Goal: Communication & Community: Participate in discussion

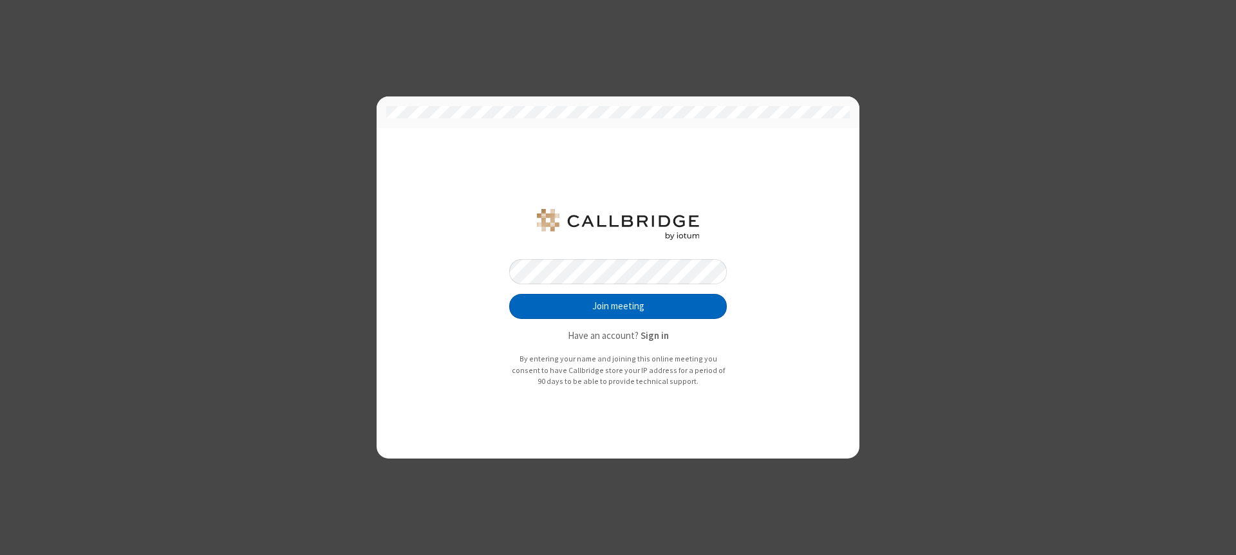
click at [618, 306] on button "Join meeting" at bounding box center [618, 307] width 218 height 26
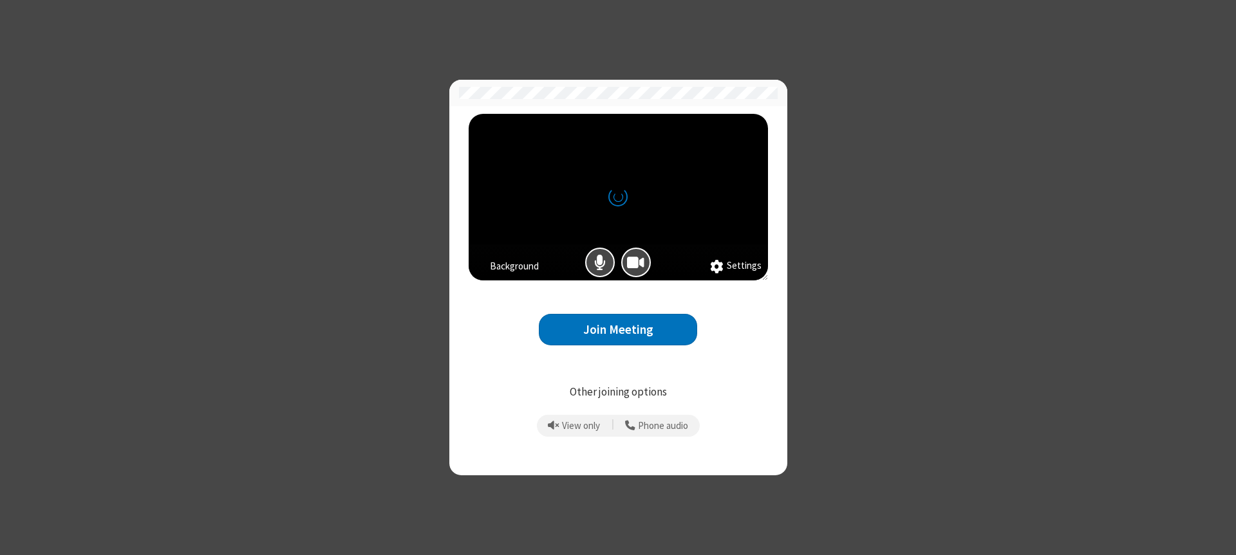
click at [618, 329] on button "Join Meeting" at bounding box center [618, 330] width 158 height 32
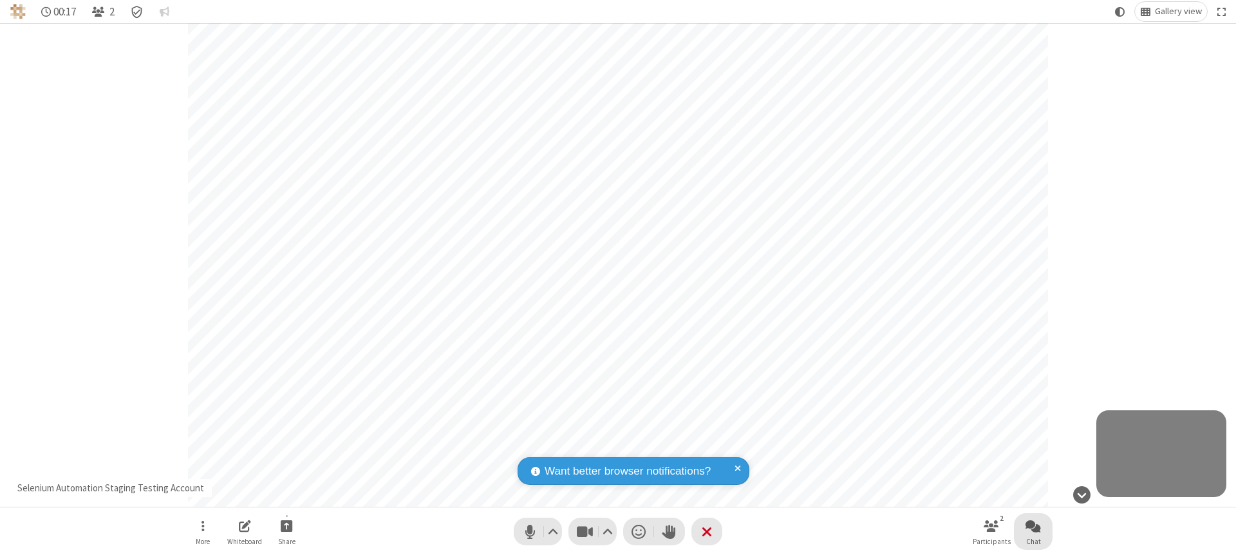
click at [1033, 526] on span "Open chat" at bounding box center [1032, 526] width 15 height 16
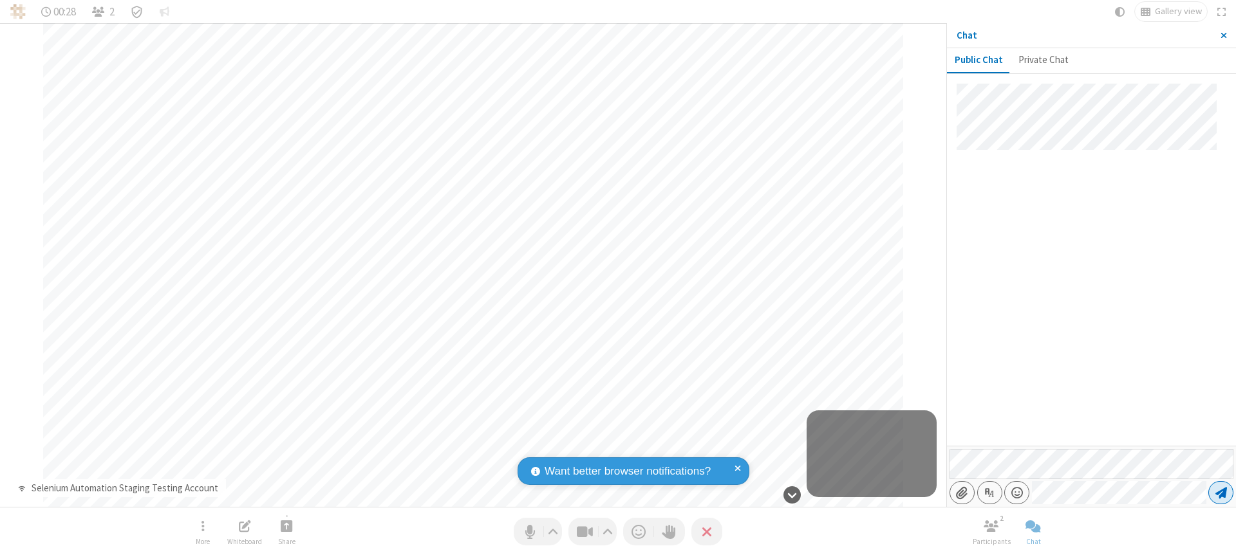
click at [1220, 493] on span "Send message" at bounding box center [1221, 493] width 12 height 13
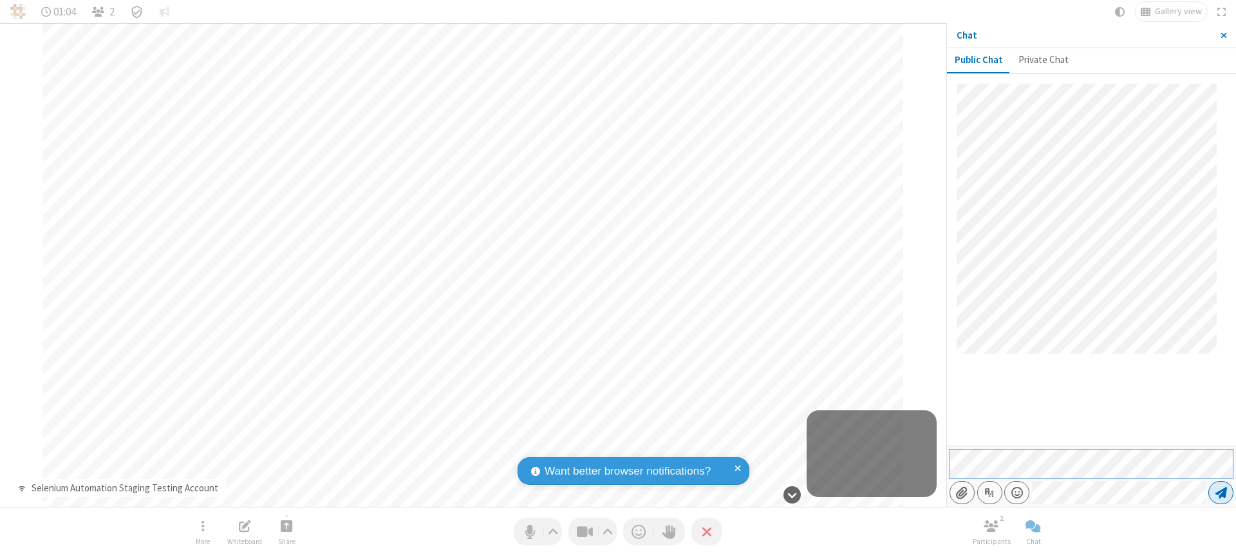
click at [1220, 493] on span "Send message" at bounding box center [1221, 493] width 12 height 13
click at [1223, 35] on span "Close sidebar" at bounding box center [1223, 35] width 6 height 10
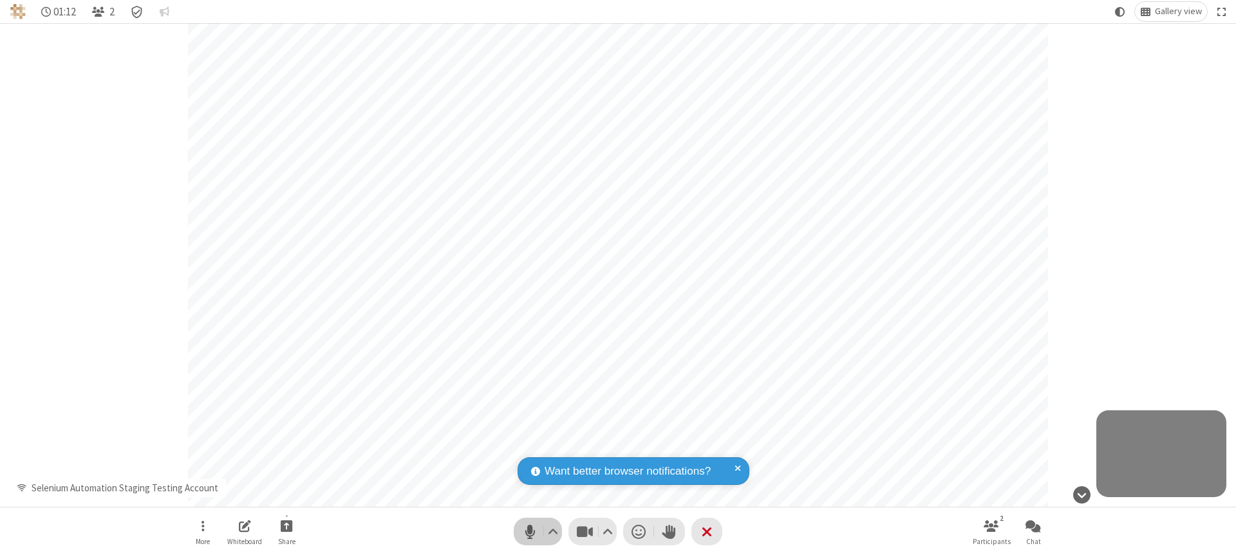
click at [537, 532] on span "Mute (⌘+Shift+A)" at bounding box center [529, 532] width 19 height 19
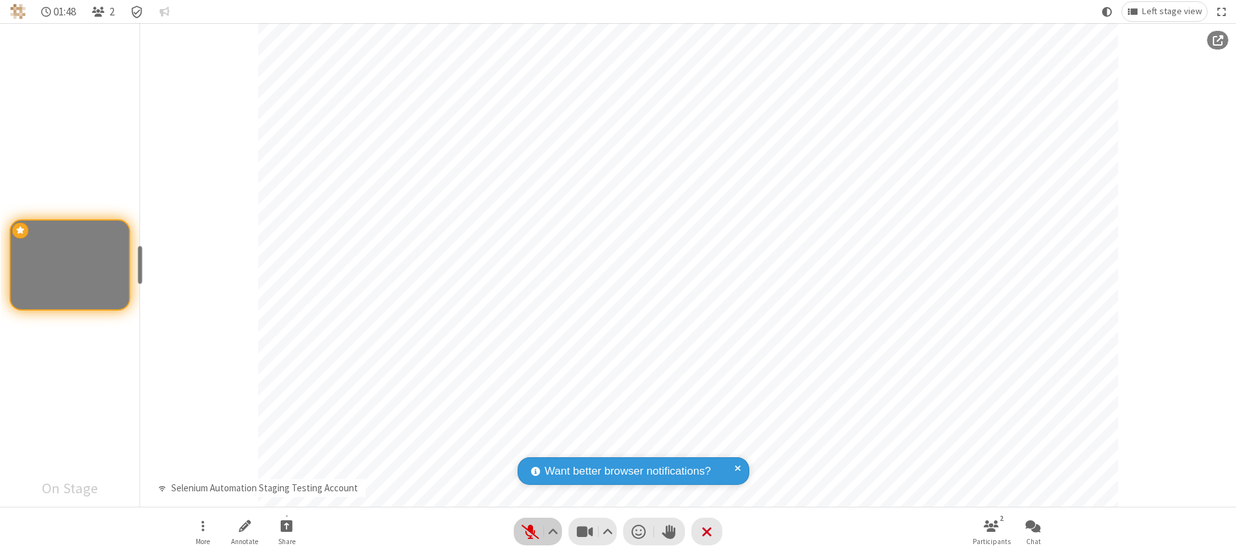
click at [537, 532] on span "Unmute (⌘+Shift+A)" at bounding box center [529, 532] width 19 height 19
click at [537, 532] on span "Mute (⌘+Shift+A)" at bounding box center [529, 532] width 19 height 19
click at [537, 532] on span "Unmute (⌘+Shift+A)" at bounding box center [529, 532] width 19 height 19
click at [537, 532] on span "Mute (⌘+Shift+A)" at bounding box center [529, 532] width 19 height 19
click at [286, 526] on span "Start sharing" at bounding box center [287, 526] width 12 height 16
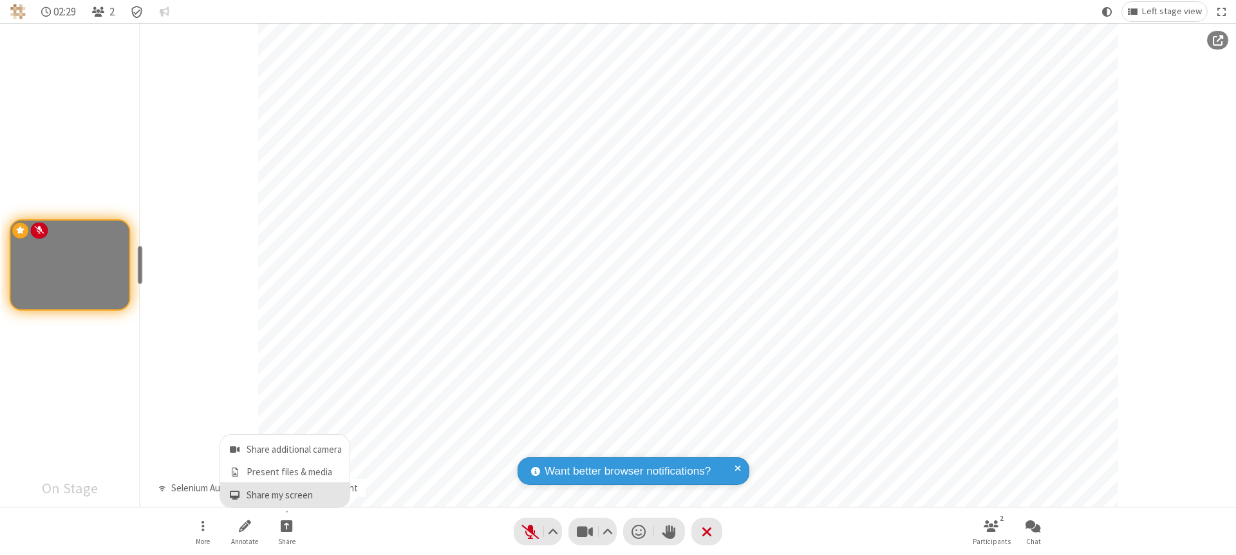
click at [234, 495] on span "Share my screen" at bounding box center [234, 495] width 15 height 11
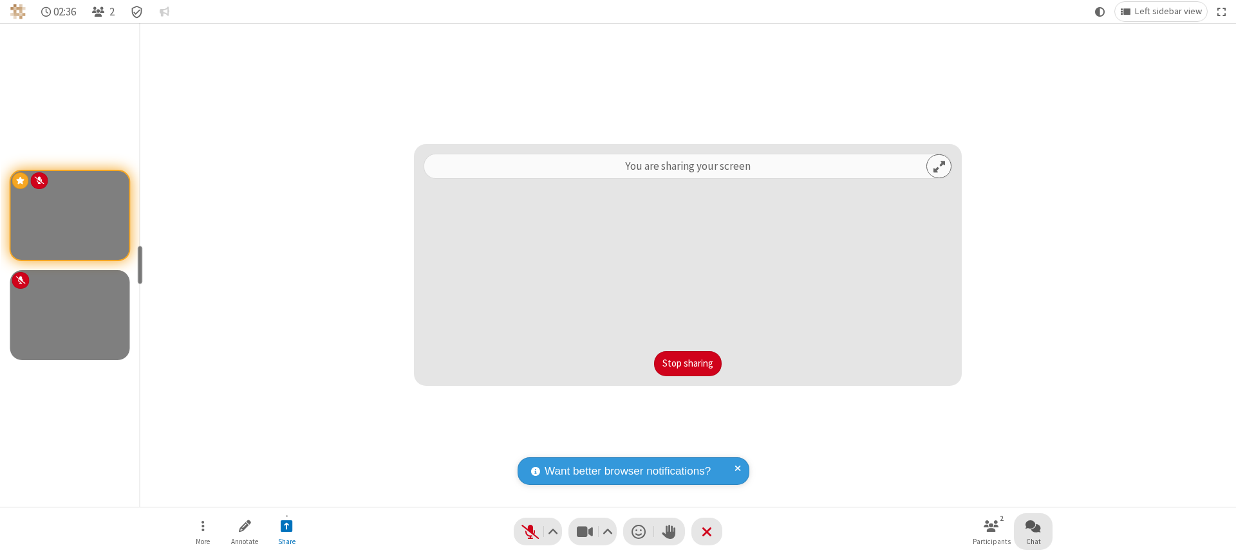
click at [1033, 526] on span "Open chat" at bounding box center [1032, 526] width 15 height 16
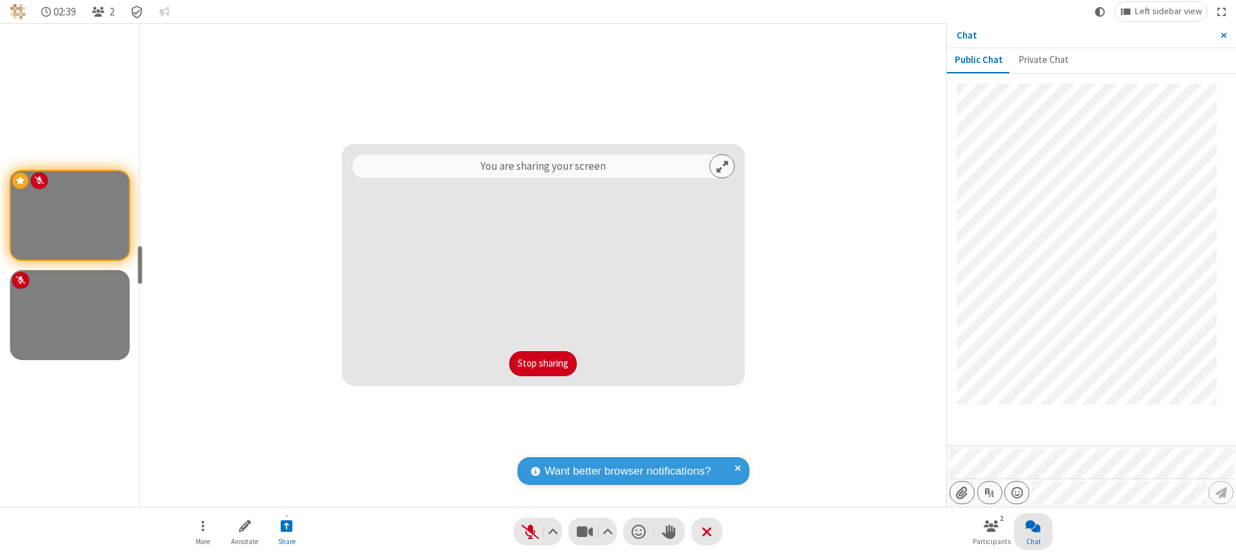
scroll to position [20, 0]
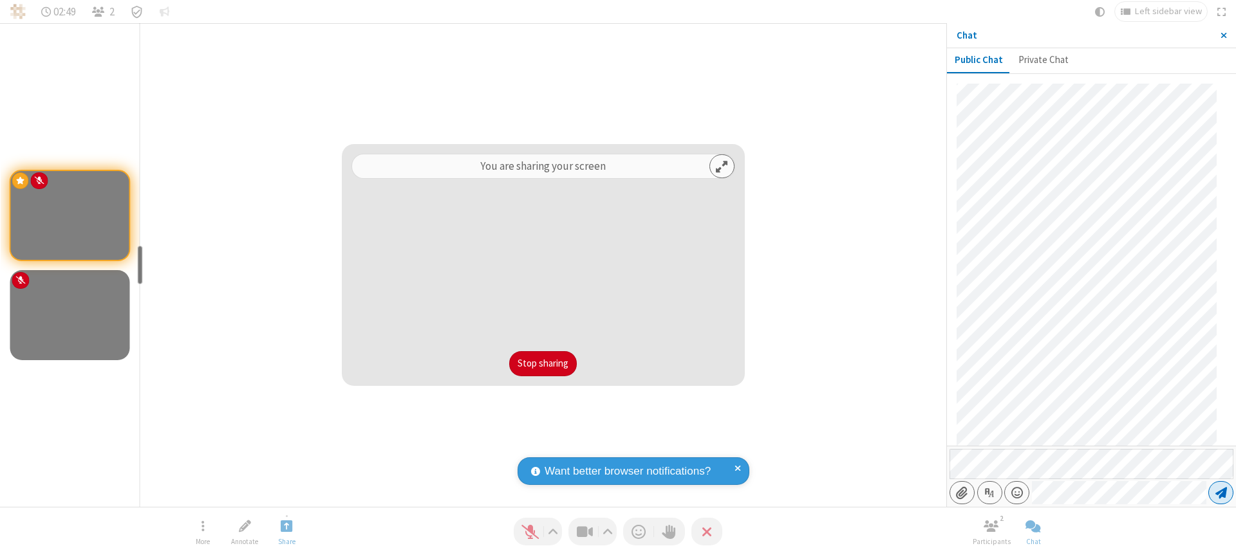
click at [1220, 493] on span "Send message" at bounding box center [1221, 493] width 12 height 13
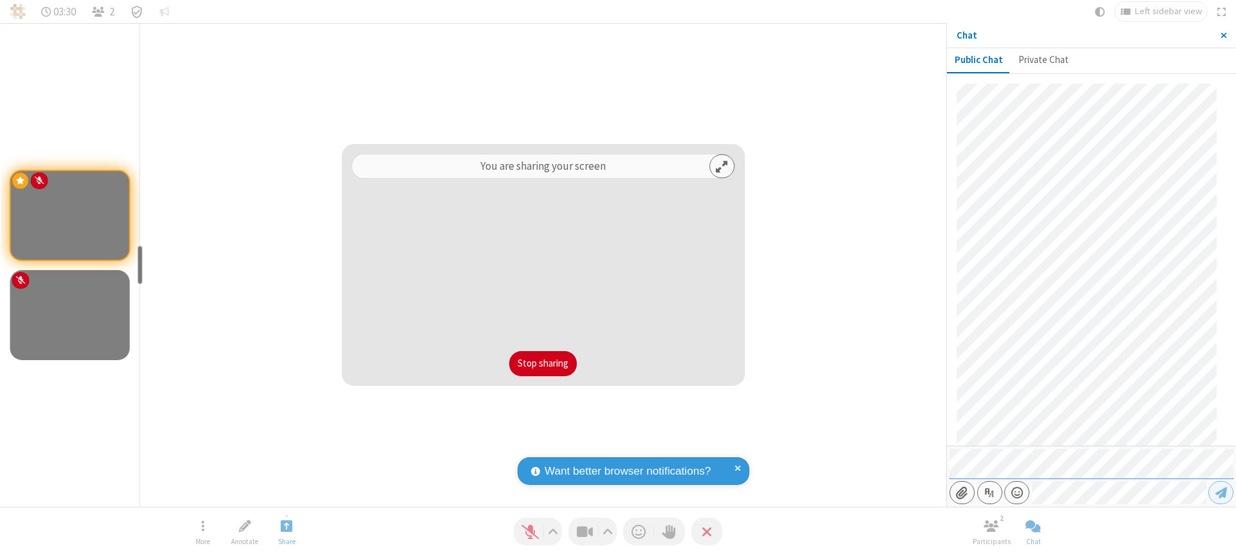
scroll to position [275, 0]
click at [1223, 35] on span "Close sidebar" at bounding box center [1223, 35] width 6 height 10
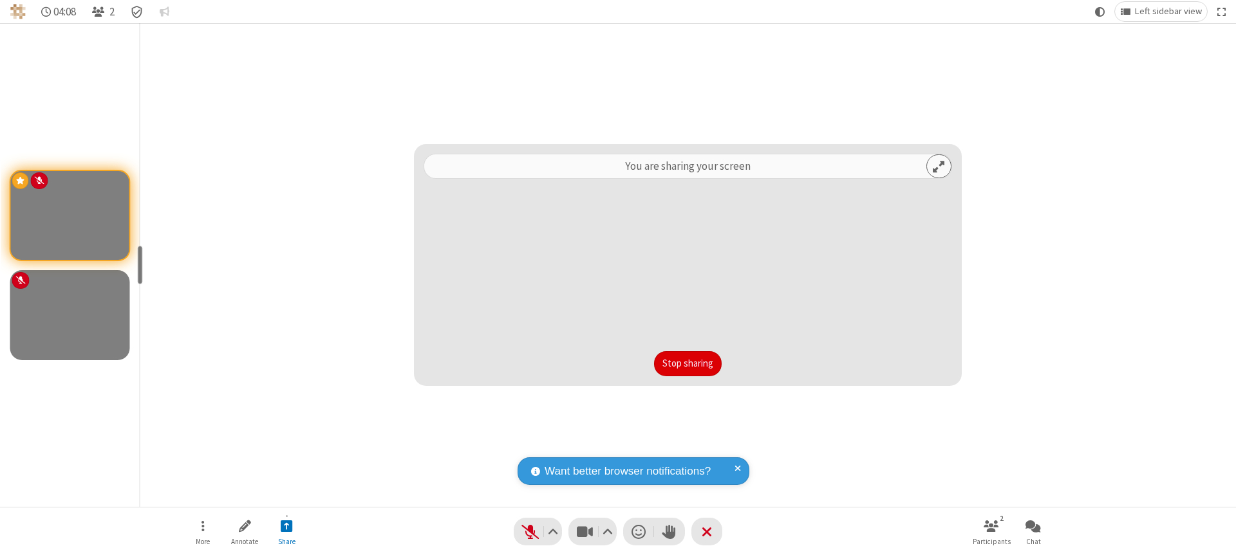
click at [687, 364] on button "Stop sharing" at bounding box center [688, 364] width 68 height 26
